Goal: Task Accomplishment & Management: Use online tool/utility

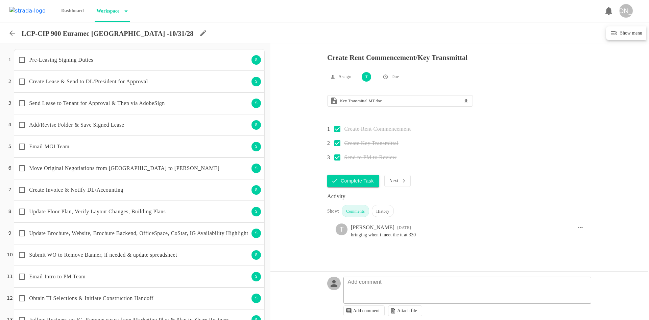
scroll to position [515, 0]
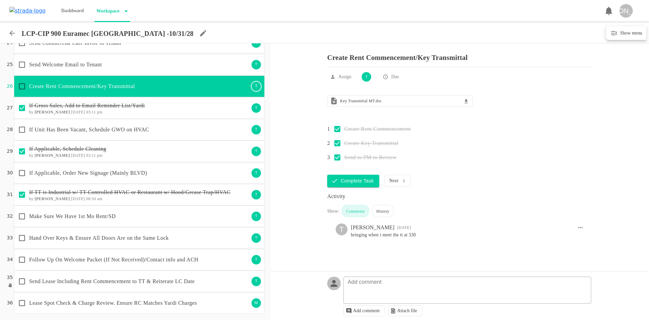
click at [11, 31] on icon at bounding box center [12, 33] width 8 height 8
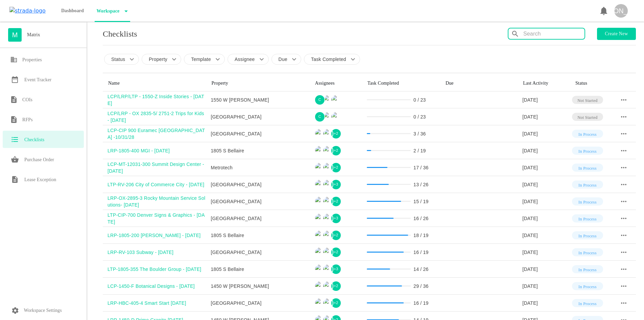
click at [571, 30] on input "text" at bounding box center [553, 33] width 61 height 11
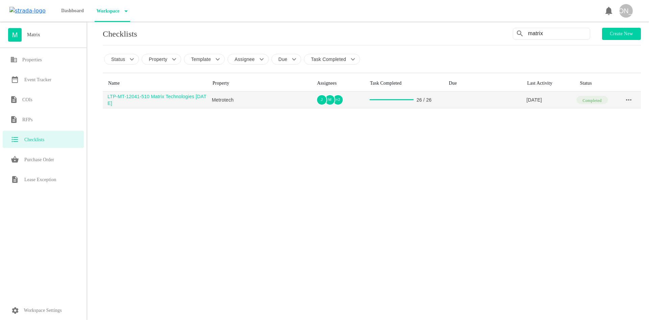
type input "matrix"
click at [148, 102] on div "LTP-MT-12041-510 Matrix Technologies [DATE]" at bounding box center [158, 100] width 100 height 14
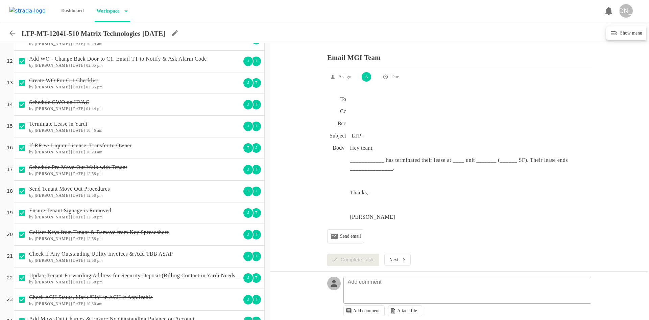
scroll to position [298, 0]
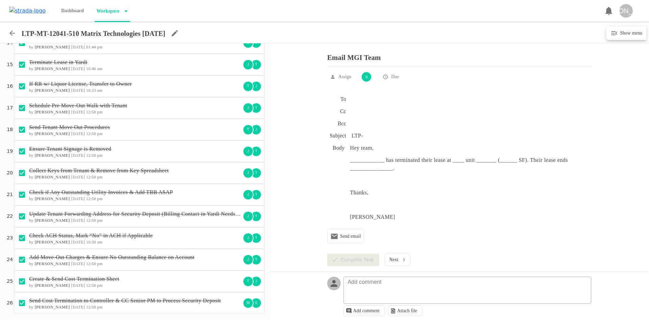
click at [14, 33] on icon at bounding box center [11, 32] width 5 height 5
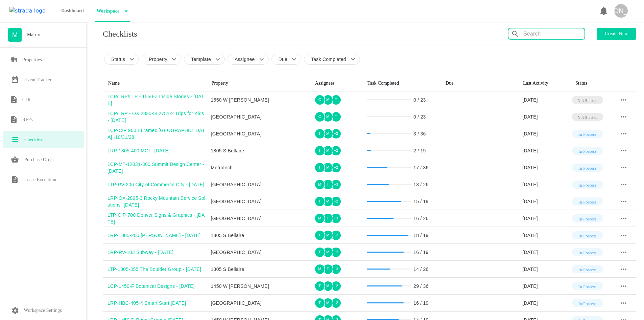
click at [535, 32] on input "text" at bounding box center [553, 33] width 61 height 11
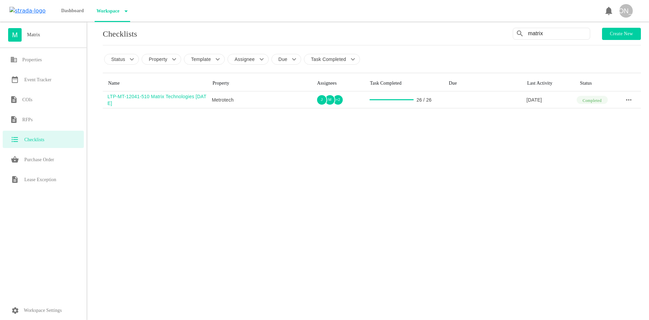
drag, startPoint x: 555, startPoint y: 34, endPoint x: 507, endPoint y: 33, distance: 48.4
click at [507, 33] on div "Checklists matrix Create new" at bounding box center [372, 34] width 538 height 12
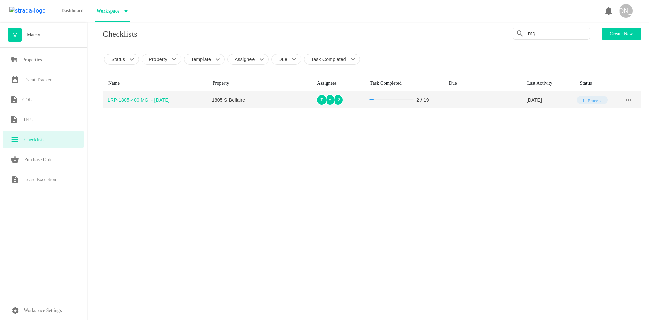
type input "mgi"
click at [152, 93] on td "LRP-1805-400 MGI - [DATE]" at bounding box center [155, 99] width 104 height 17
click at [156, 98] on div "LRP-1805-400 MGI - [DATE]" at bounding box center [158, 99] width 100 height 7
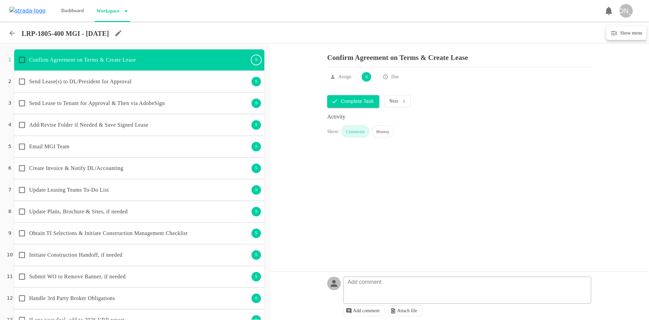
click at [121, 34] on icon at bounding box center [118, 33] width 6 height 6
click at [71, 34] on input "LRP-1805-400 MGI - [DATE]" at bounding box center [66, 32] width 84 height 10
type input "LRP-1805-400 Matrix Group - [DATE]"
drag, startPoint x: 211, startPoint y: 34, endPoint x: 207, endPoint y: 34, distance: 3.7
click at [209, 34] on circle "Save" at bounding box center [207, 33] width 14 height 14
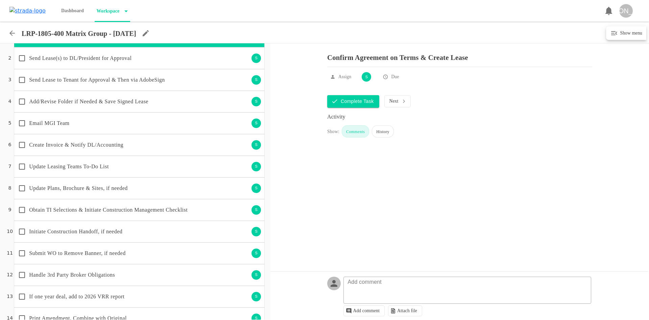
scroll to position [147, 0]
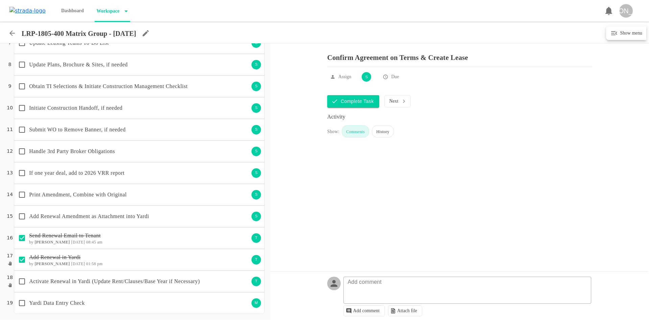
click at [122, 196] on p "Print Amendment, Combine with Original" at bounding box center [139, 194] width 220 height 8
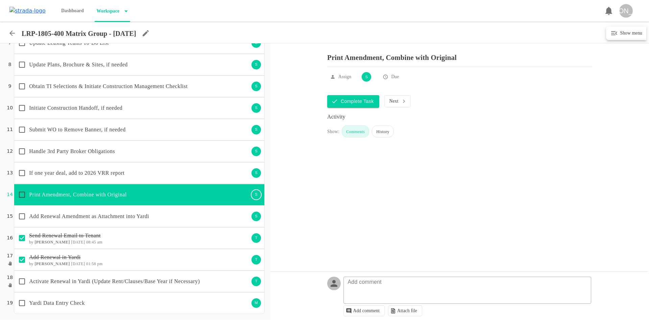
click at [49, 218] on p "Add Renewal Amendment as Attachment into Yardi" at bounding box center [139, 216] width 220 height 8
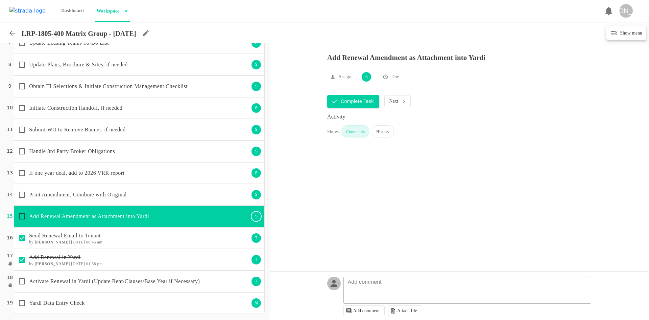
click at [128, 280] on p "Activate Renewal in Yardi (Update Rent/Clauses/Base Year if Necessary)" at bounding box center [139, 281] width 220 height 8
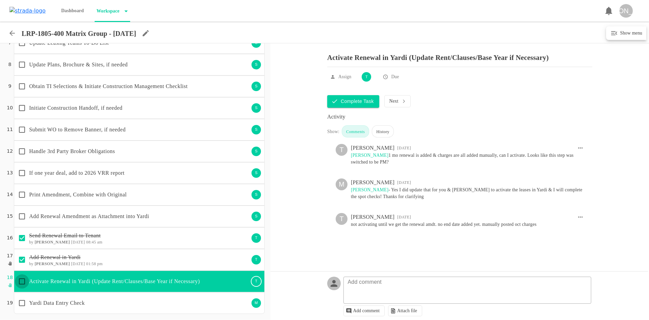
click at [23, 281] on input "checkbox" at bounding box center [22, 281] width 14 height 14
checkbox input "true"
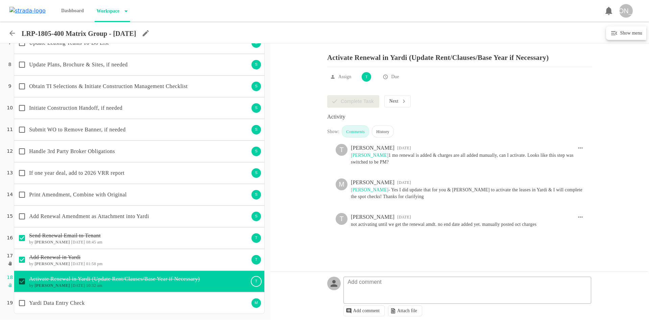
click at [14, 29] on icon at bounding box center [12, 33] width 8 height 8
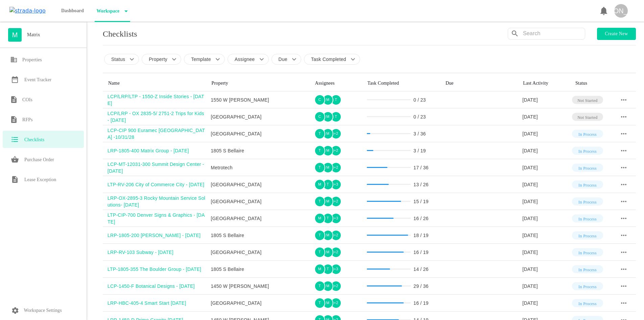
click at [131, 52] on div "Status Property Template Assignee Due Task Completed" at bounding box center [369, 55] width 533 height 20
click at [123, 66] on div "Checklists Create new Status Property Template Assignee Due Task Completed Name…" at bounding box center [369, 288] width 533 height 520
click at [119, 59] on p "Status" at bounding box center [118, 59] width 14 height 7
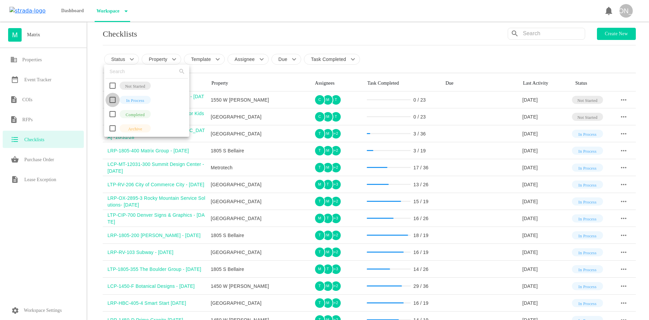
click at [111, 99] on input "checkbox" at bounding box center [113, 100] width 14 height 14
checkbox input "true"
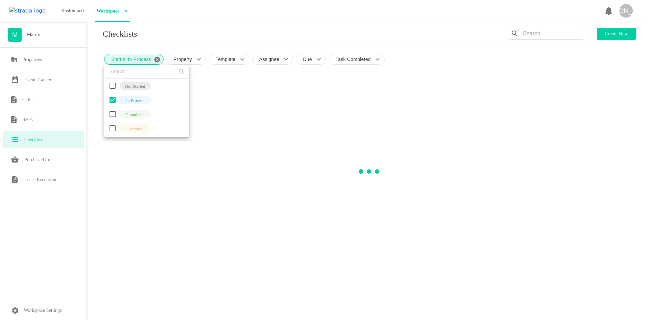
click at [99, 99] on div at bounding box center [324, 160] width 649 height 320
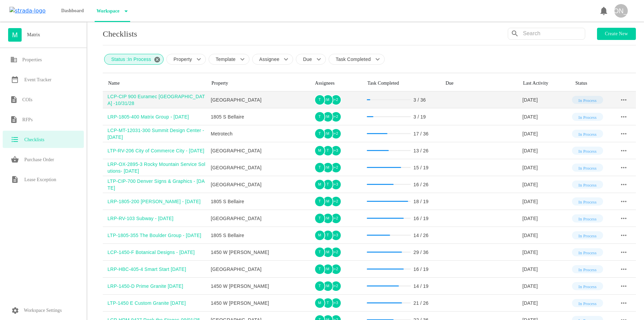
click at [143, 97] on div "LCP-CIP 900 Euramec [GEOGRAPHIC_DATA] -10/31/28" at bounding box center [157, 100] width 99 height 14
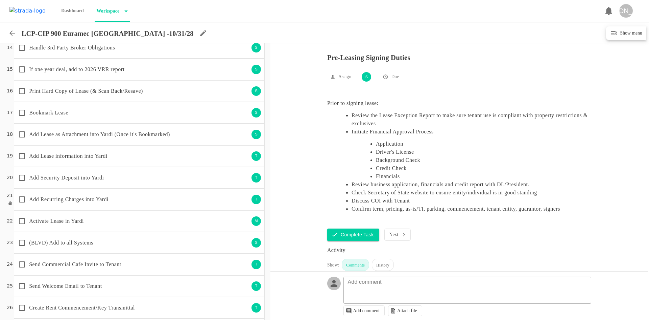
scroll to position [304, 0]
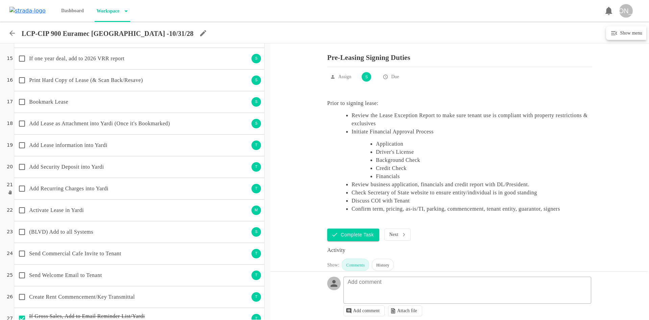
click at [96, 228] on p "(BLVD) Add to all Systems" at bounding box center [139, 232] width 220 height 8
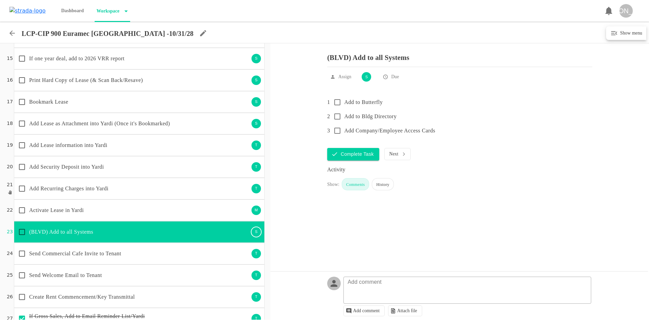
click at [19, 232] on input "checkbox" at bounding box center [22, 232] width 14 height 14
checkbox input "true"
click at [56, 256] on p "Send Commercial Cafe Invite to Tenant" at bounding box center [139, 253] width 220 height 8
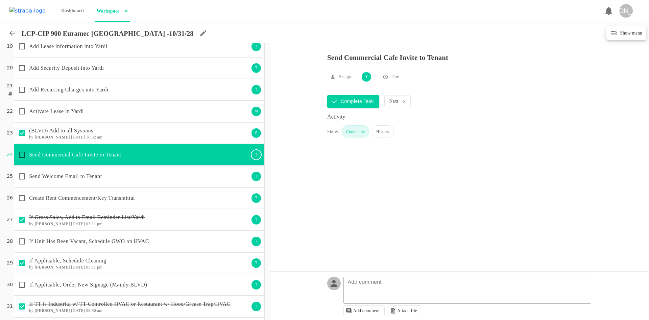
scroll to position [406, 0]
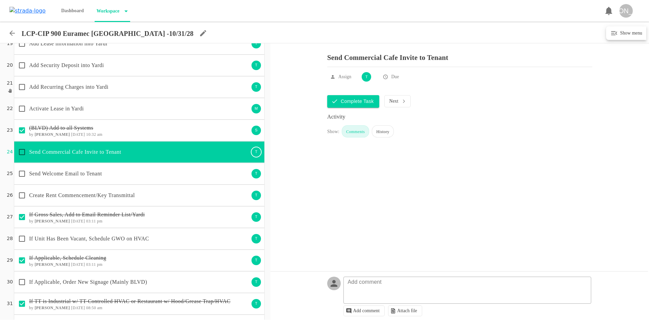
click at [20, 152] on input "checkbox" at bounding box center [22, 152] width 14 height 14
checkbox input "false"
click at [47, 118] on div "Activate Lease in Yardi M" at bounding box center [139, 109] width 251 height 22
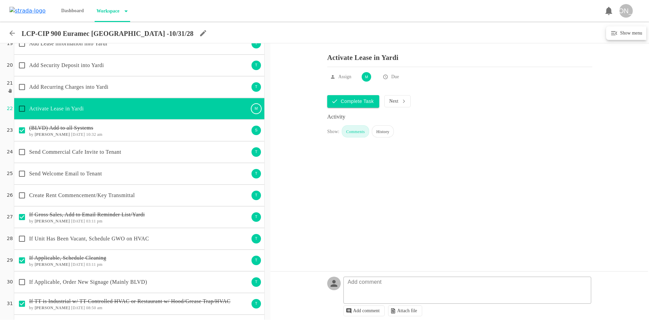
click at [21, 109] on input "checkbox" at bounding box center [22, 108] width 14 height 14
checkbox input "false"
checkbox input "true"
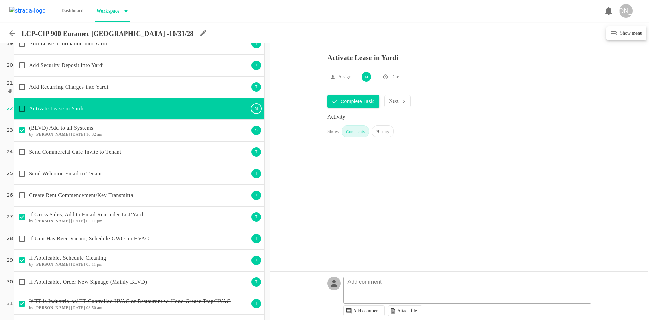
checkbox input "true"
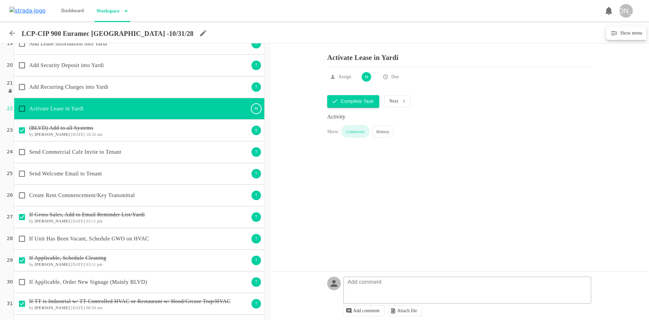
checkbox input "true"
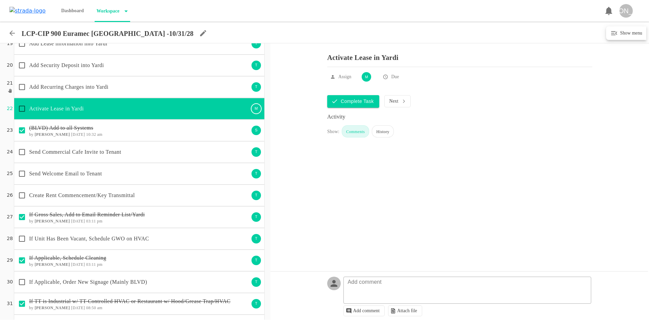
checkbox input "true"
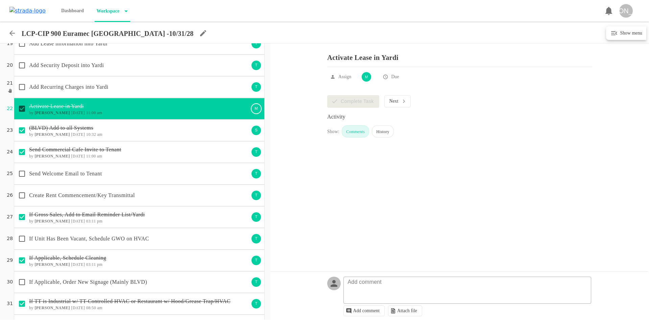
click at [117, 202] on div "Create Rent Commencement/Key Transmittal" at bounding box center [132, 195] width 234 height 14
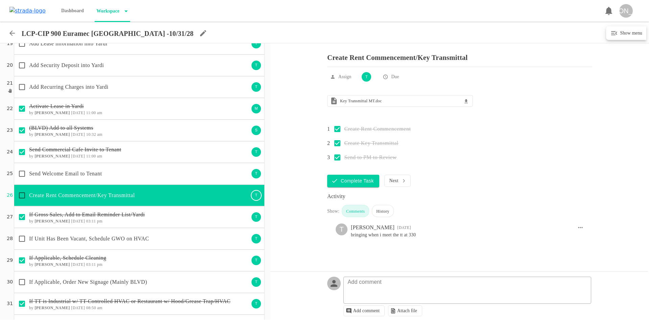
click at [22, 196] on input "checkbox" at bounding box center [22, 195] width 14 height 14
checkbox input "true"
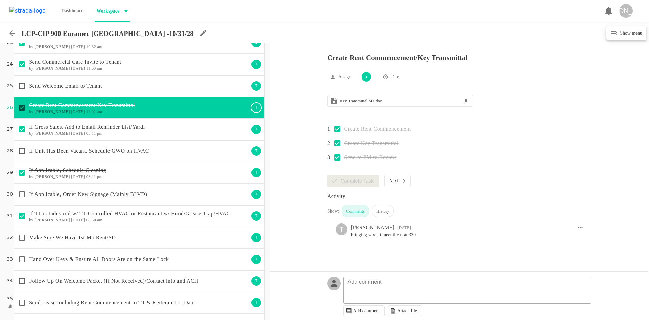
scroll to position [515, 0]
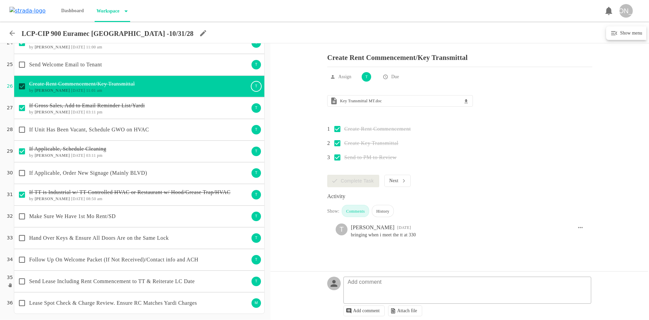
click at [169, 218] on p "Make Sure We Have 1st Mo Rent/SD" at bounding box center [139, 216] width 220 height 8
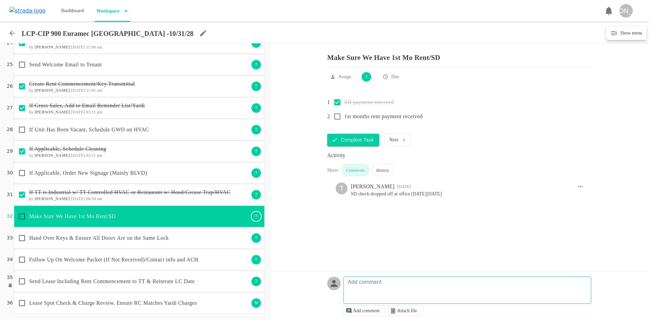
click at [391, 293] on textarea at bounding box center [469, 293] width 248 height 20
type textarea "rent starts [DATE]"
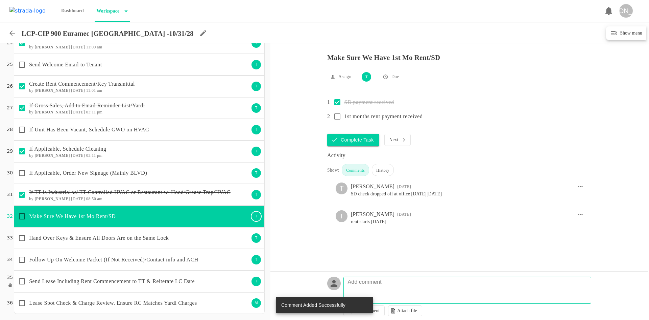
drag, startPoint x: 36, startPoint y: 63, endPoint x: 30, endPoint y: 64, distance: 6.1
click at [32, 63] on p "Send Welcome Email to Tenant" at bounding box center [139, 65] width 220 height 8
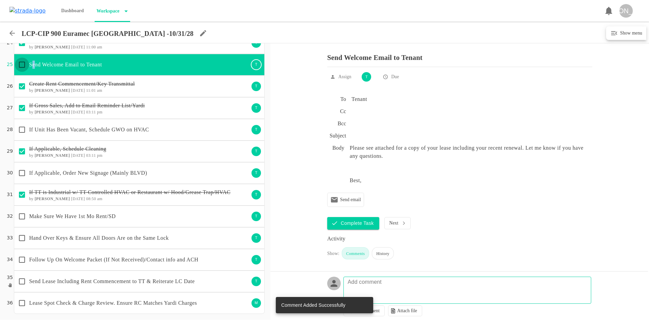
click at [21, 65] on input "checkbox" at bounding box center [22, 64] width 14 height 14
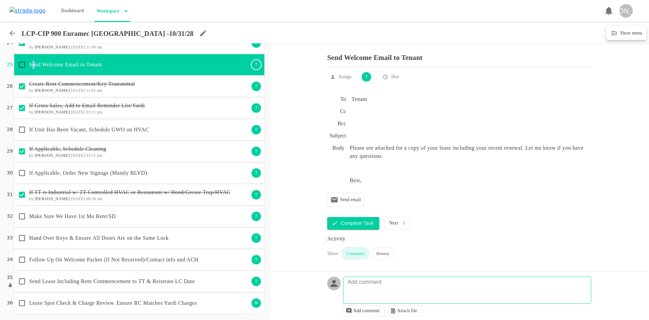
checkbox input "true"
click at [98, 174] on p "If Applicable, Order New Signage (Mainly BLVD)" at bounding box center [139, 173] width 220 height 8
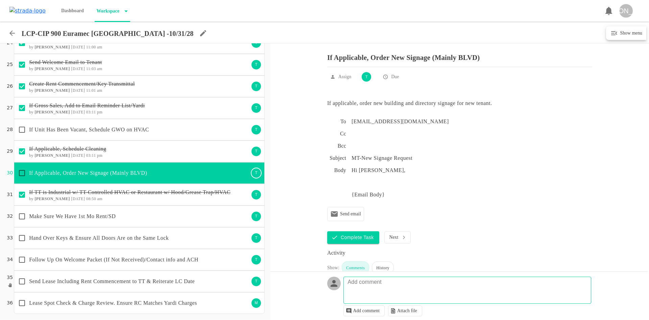
click at [126, 210] on div "Make Sure We Have 1st Mo Rent/SD" at bounding box center [132, 216] width 234 height 14
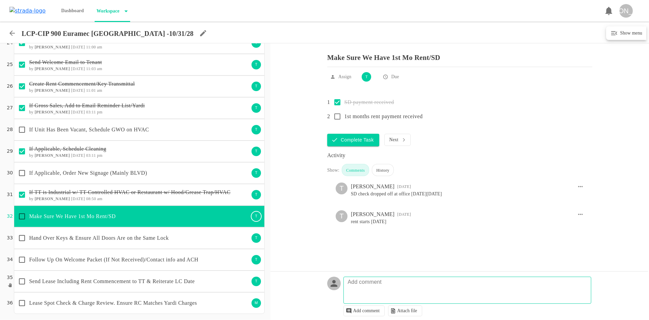
click at [121, 262] on p "Follow Up On Welcome Packet (If Not Received)/Contact info and ACH" at bounding box center [139, 259] width 220 height 8
